Goal: Information Seeking & Learning: Check status

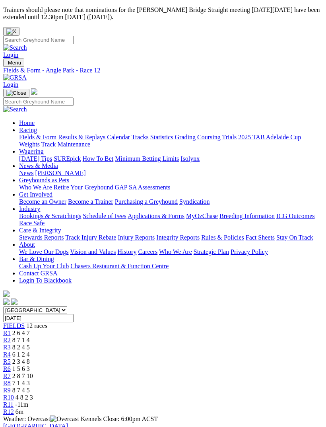
scroll to position [0, 40]
click at [14, 408] on span "R12" at bounding box center [8, 411] width 11 height 7
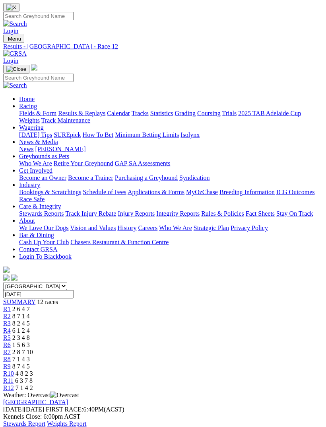
scroll to position [24, 0]
click at [45, 420] on link "Stewards Report" at bounding box center [24, 423] width 42 height 7
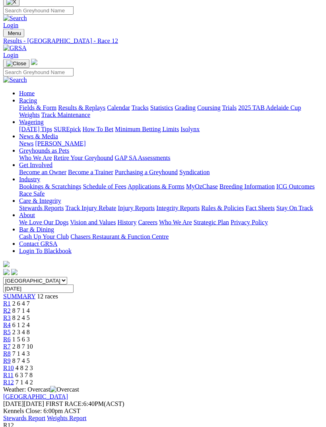
scroll to position [28, 0]
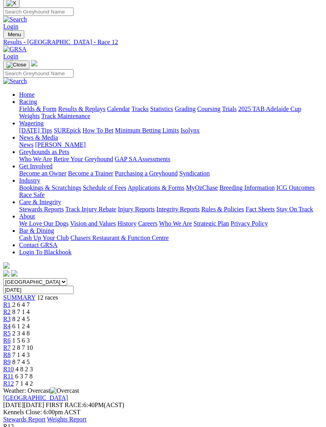
click at [30, 351] on span "7 1 4 3" at bounding box center [21, 354] width 18 height 7
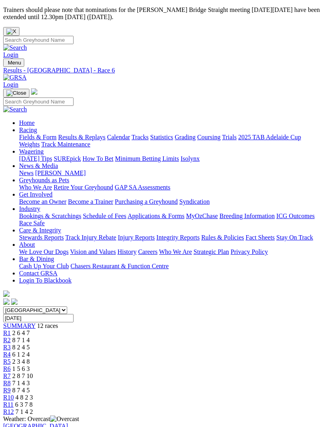
click at [30, 358] on span "2 3 4 8" at bounding box center [21, 361] width 18 height 7
click at [11, 358] on link "R5" at bounding box center [7, 361] width 8 height 7
